Goal: Information Seeking & Learning: Learn about a topic

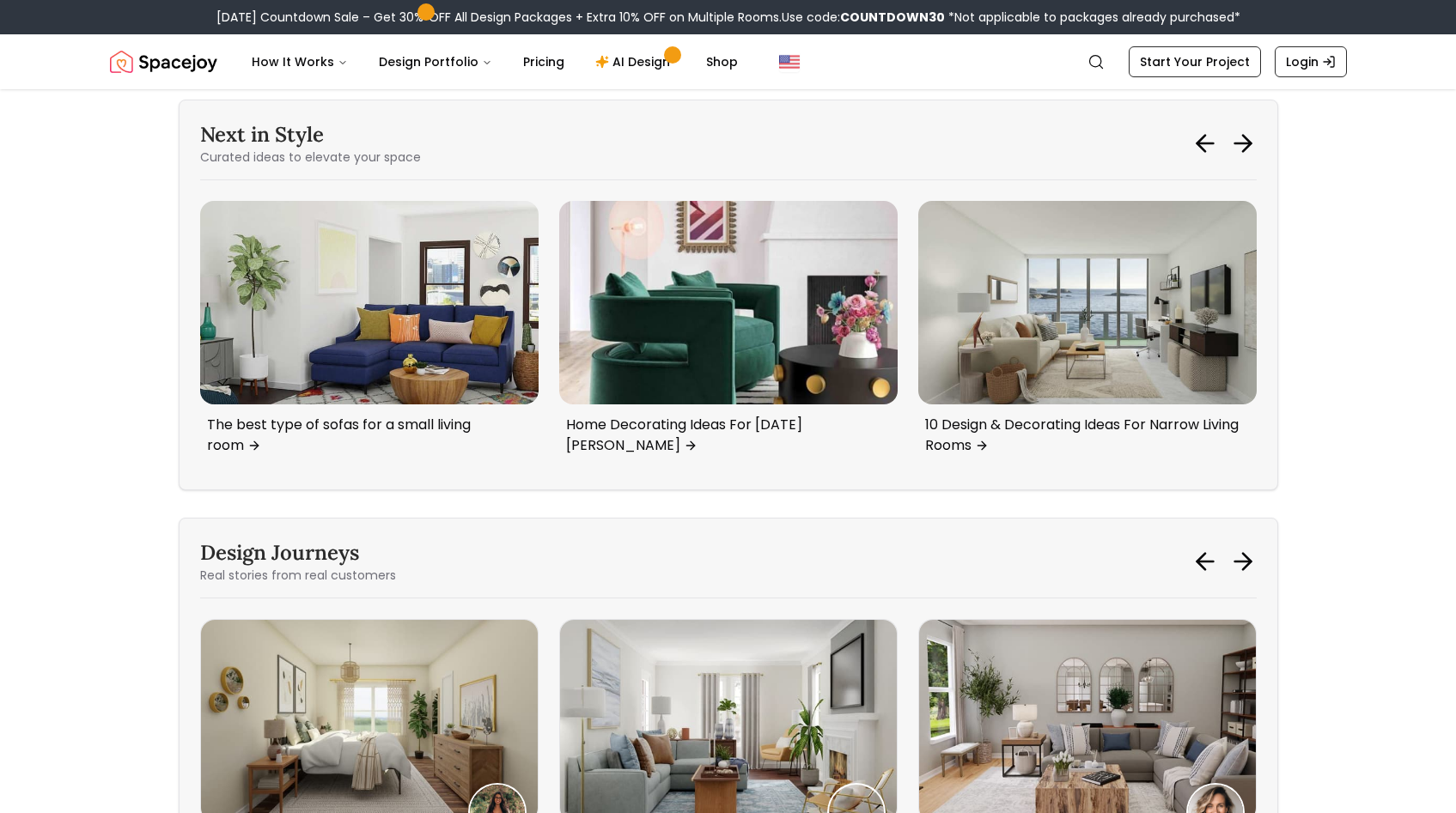
scroll to position [2149, 0]
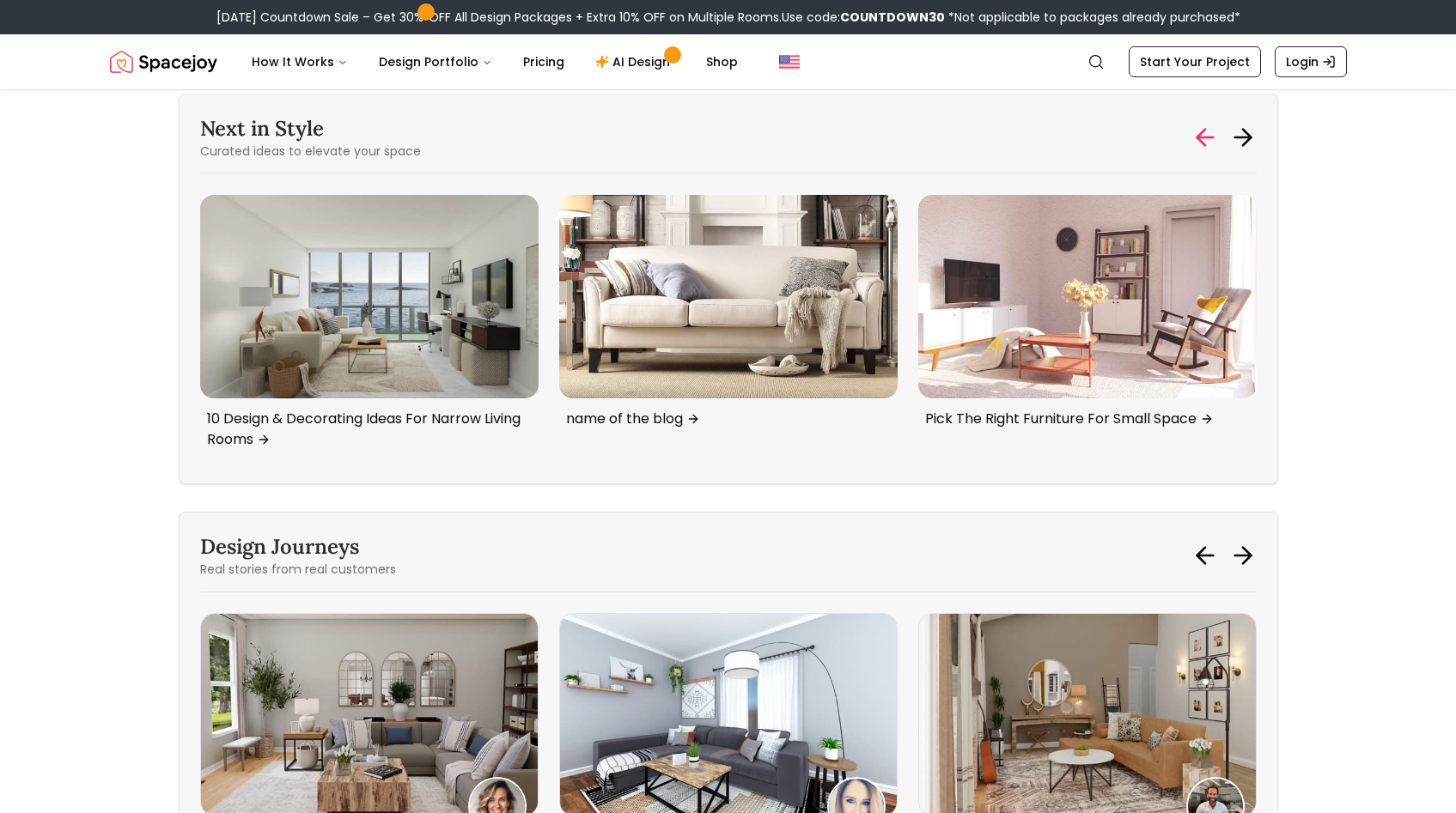
click at [1200, 137] on icon at bounding box center [1205, 137] width 16 height 0
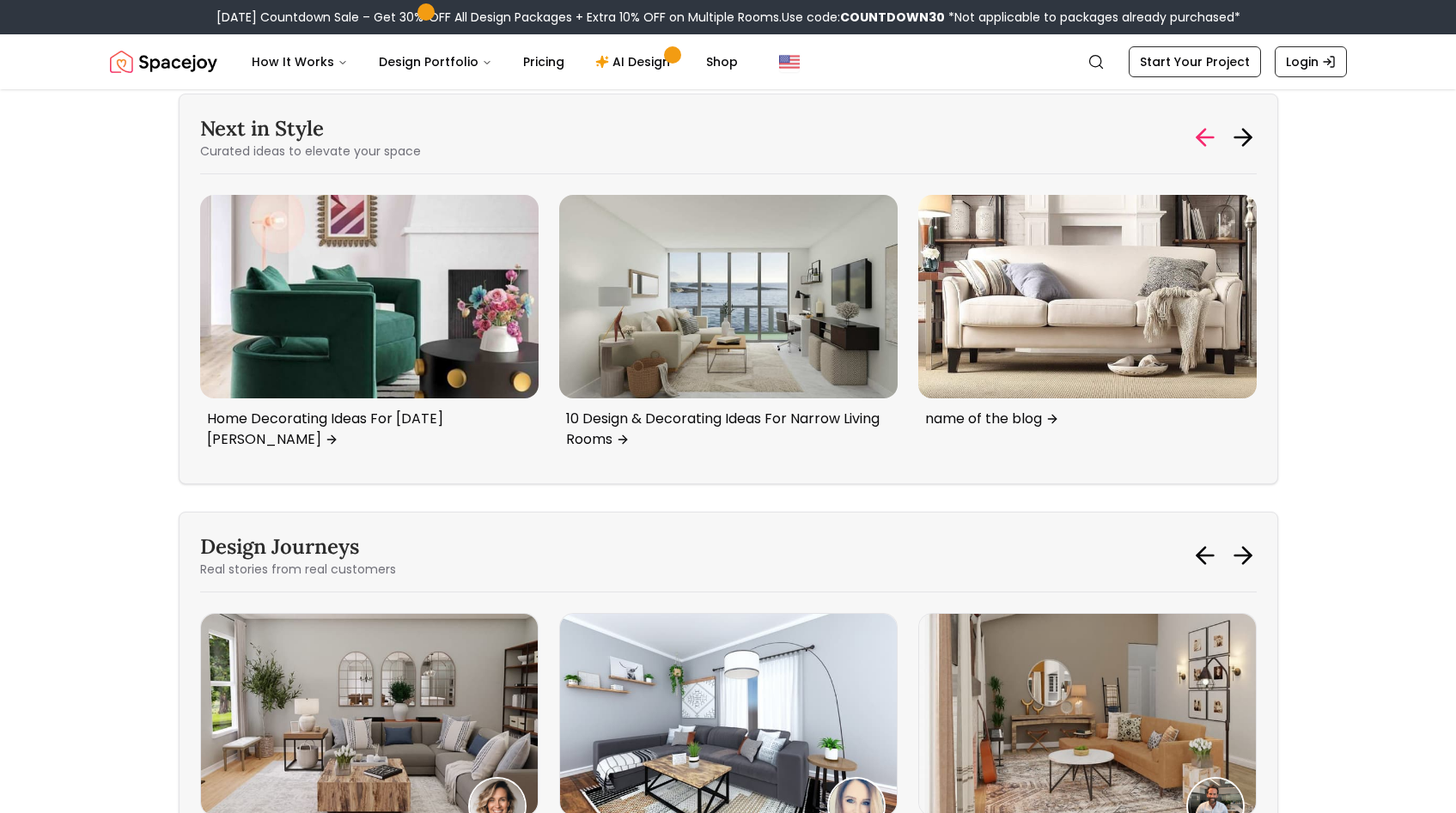
click at [1200, 137] on icon at bounding box center [1205, 137] width 16 height 0
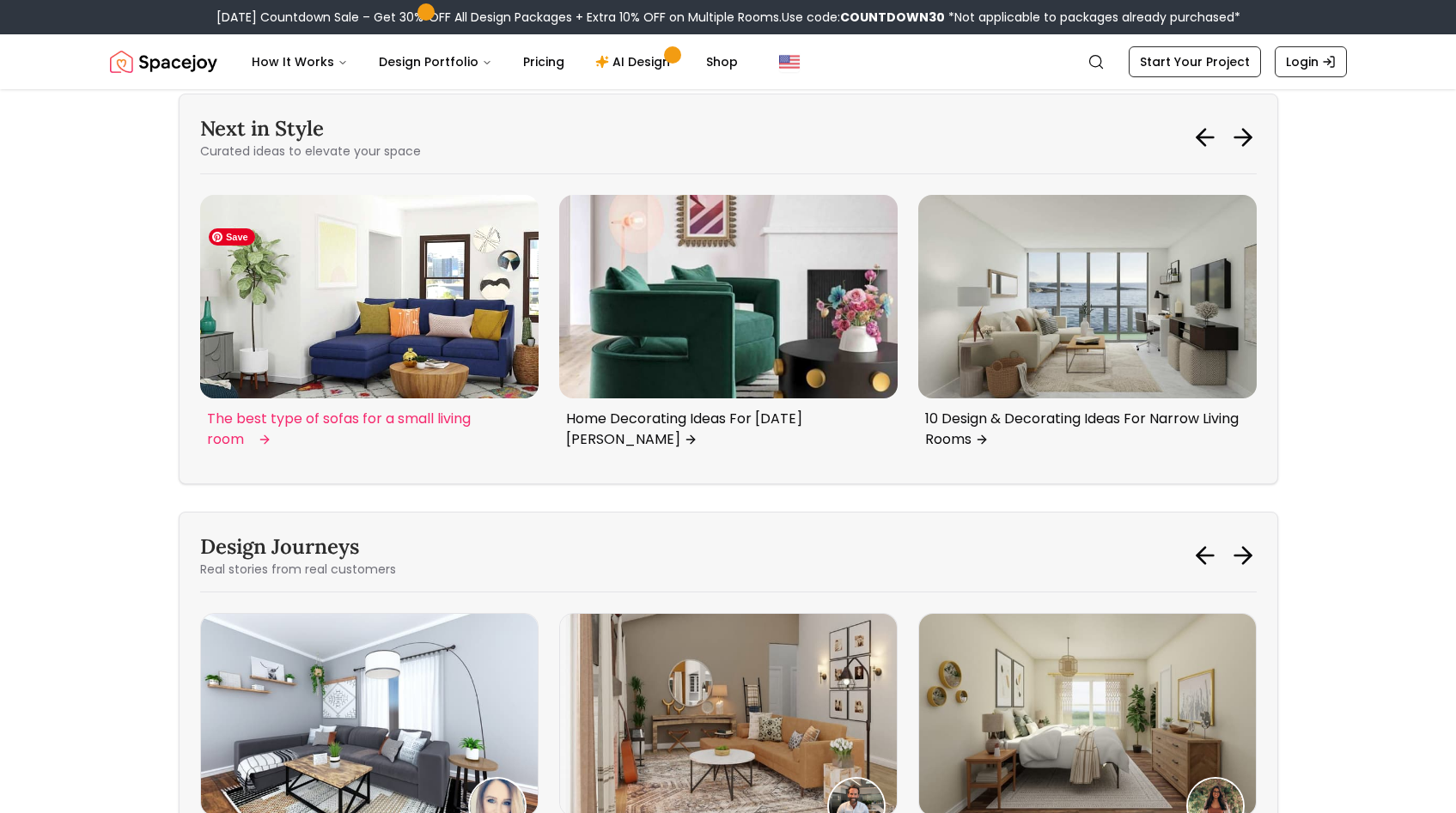
click at [436, 329] on img "2 / 6" at bounding box center [369, 296] width 338 height 203
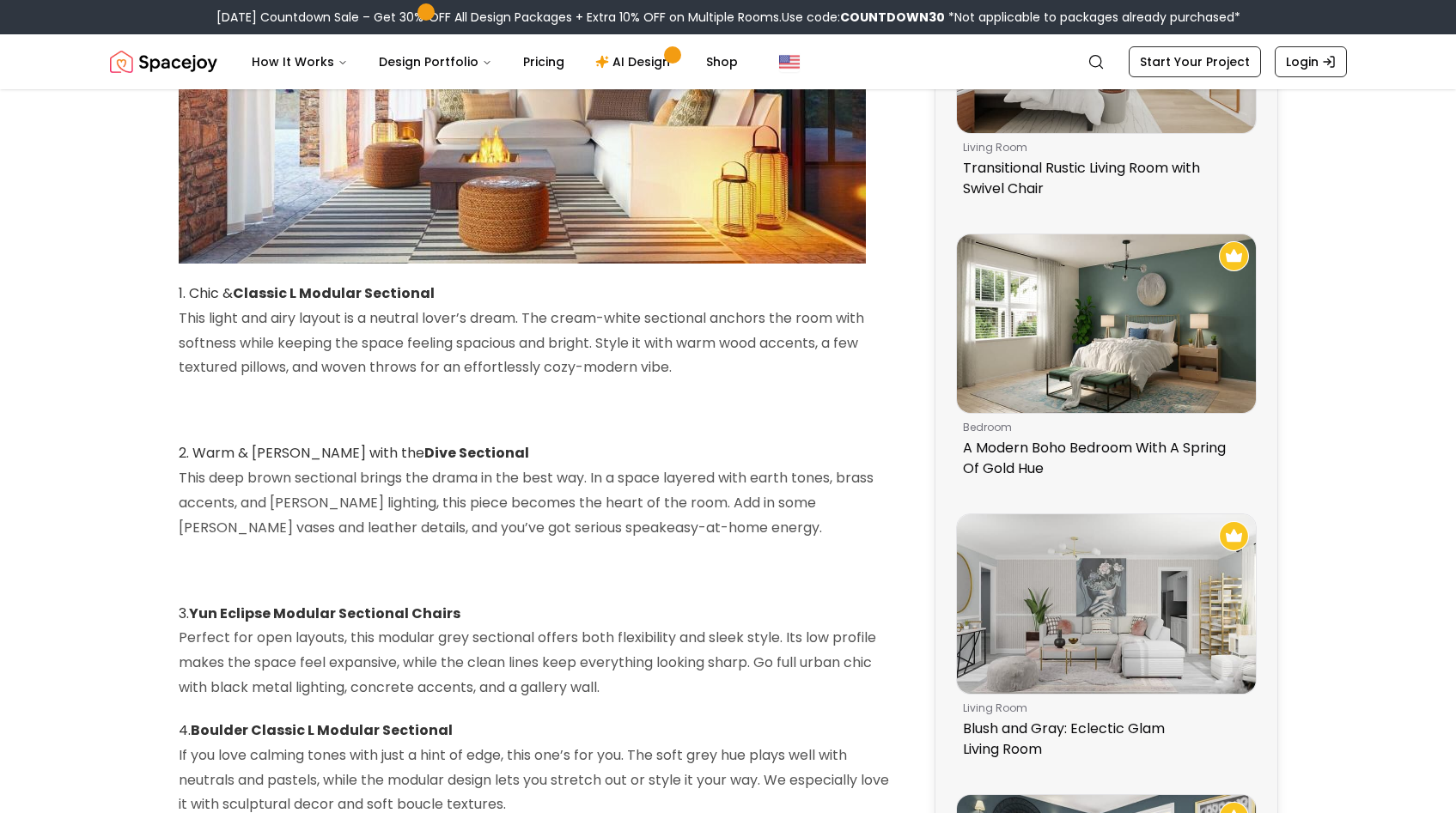
scroll to position [60, 0]
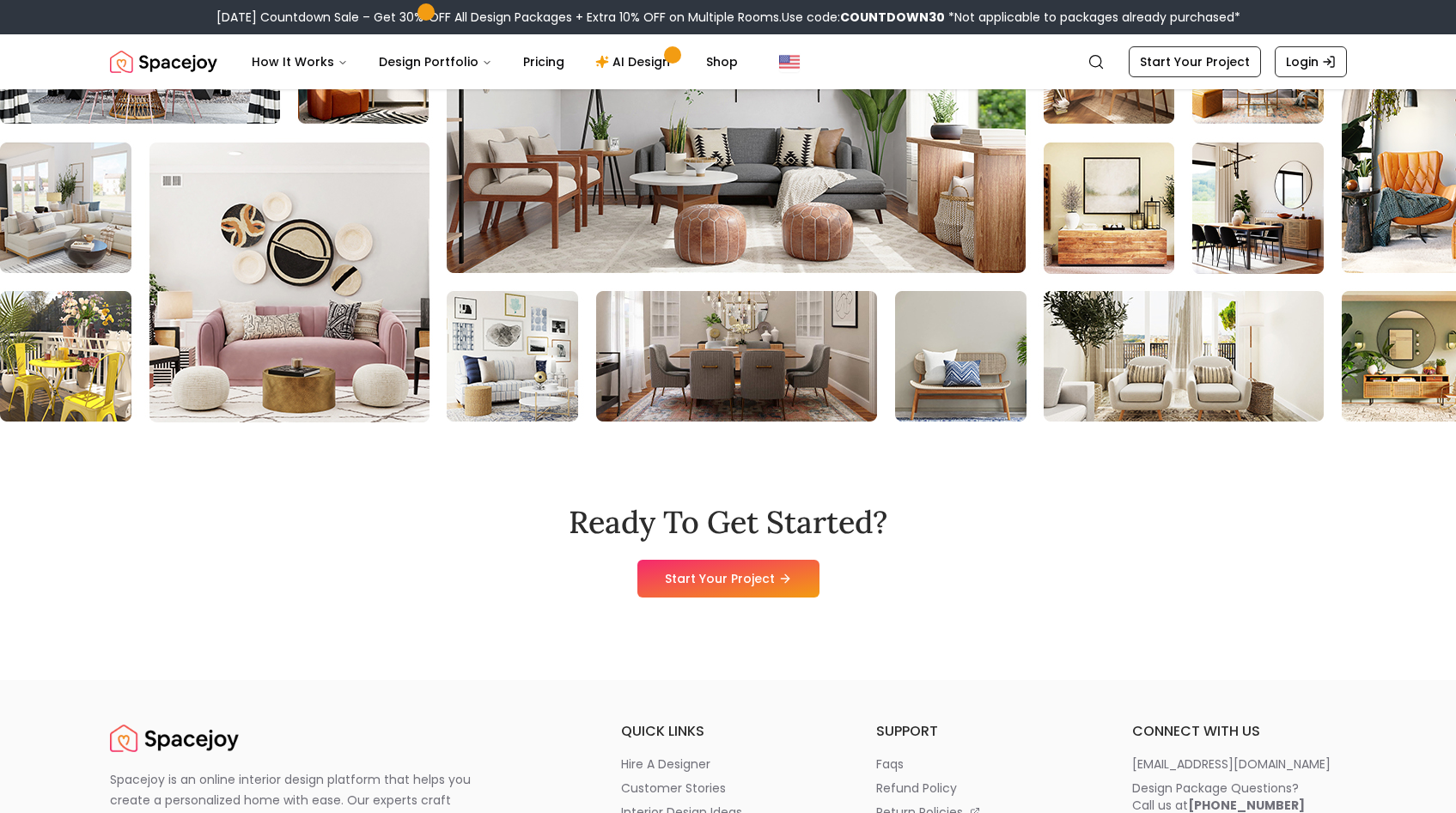
scroll to position [4616, 0]
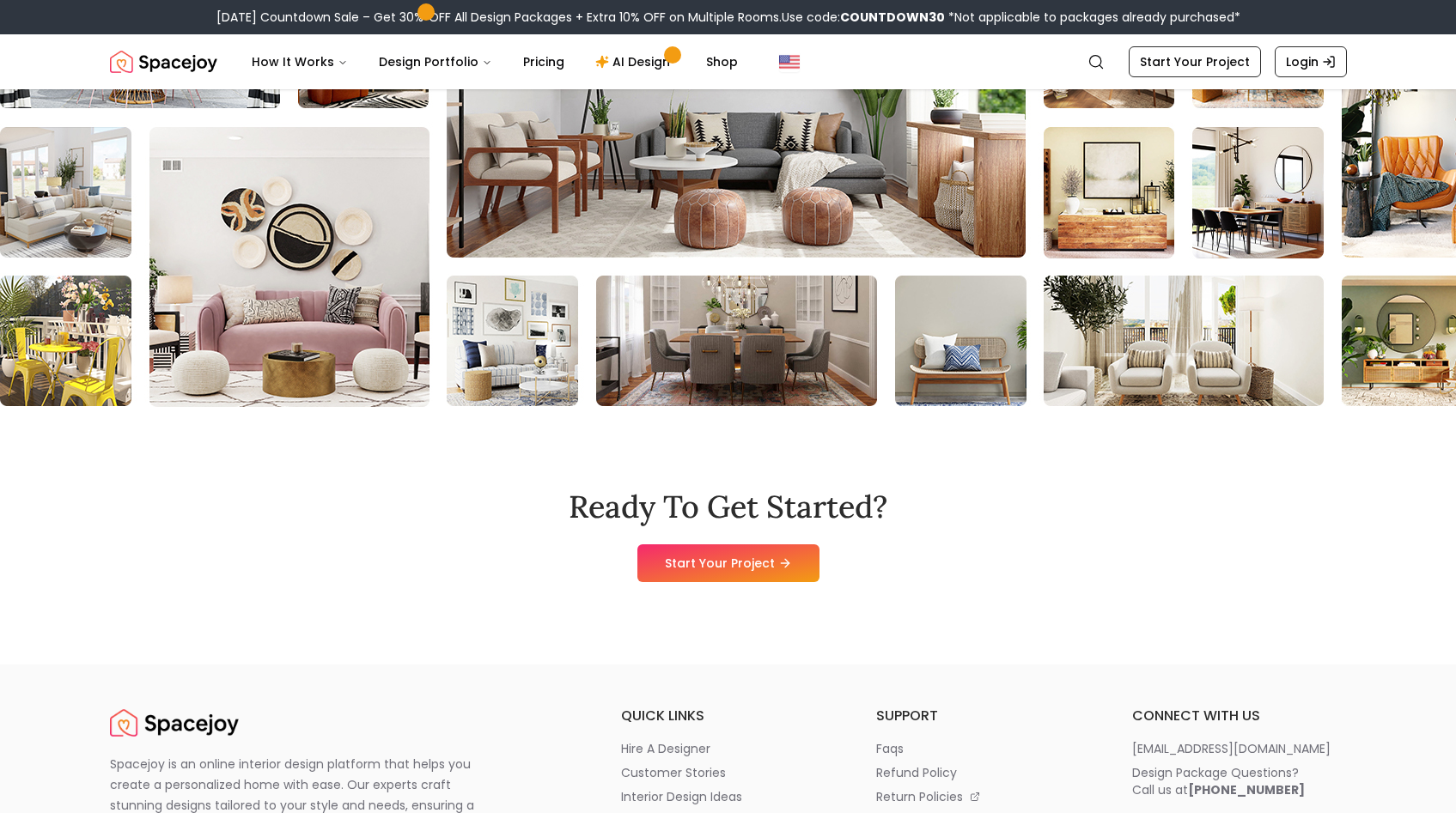
click at [304, 220] on img at bounding box center [1331, 193] width 2665 height 429
click at [296, 233] on img at bounding box center [1331, 193] width 2665 height 429
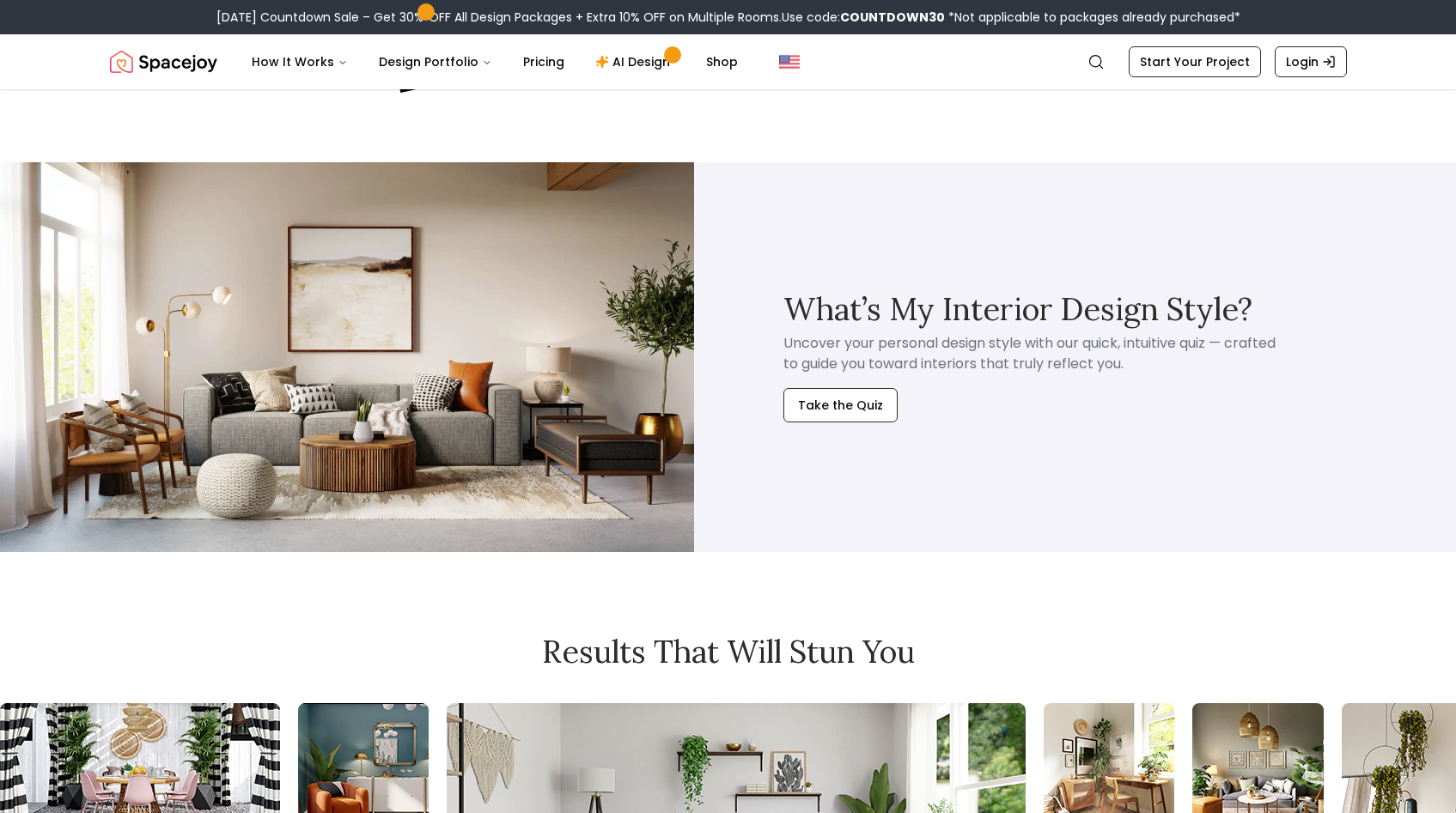
scroll to position [3840, 0]
